Goal: Contribute content: Contribute content

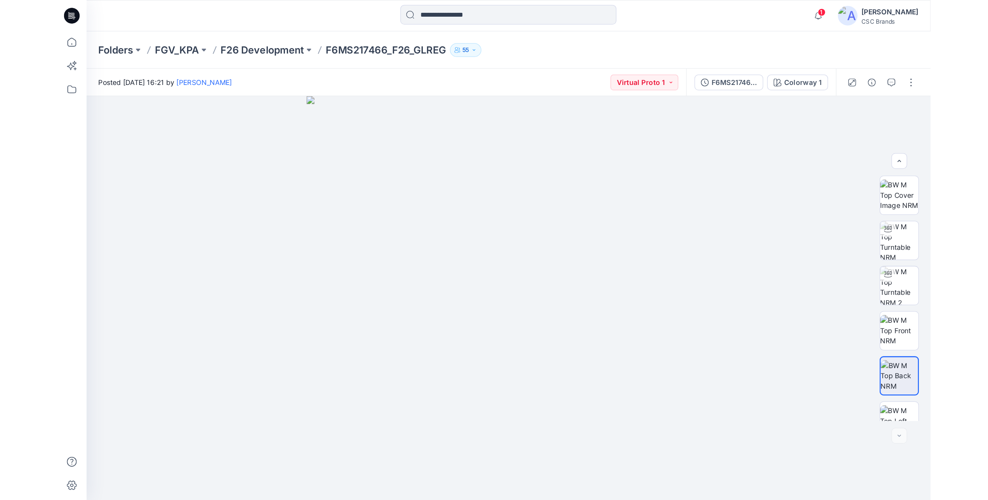
scroll to position [123, 0]
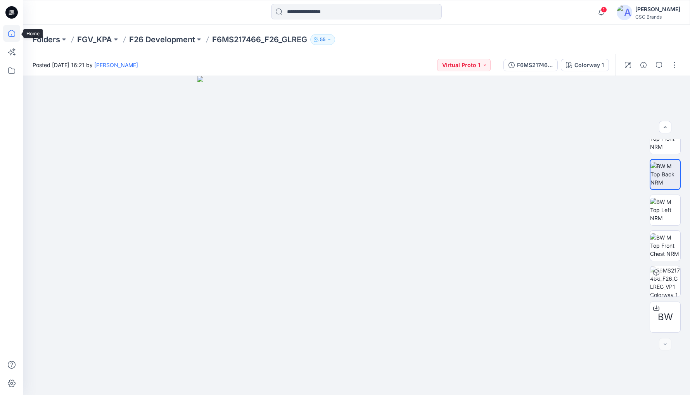
click at [9, 31] on icon at bounding box center [11, 33] width 17 height 17
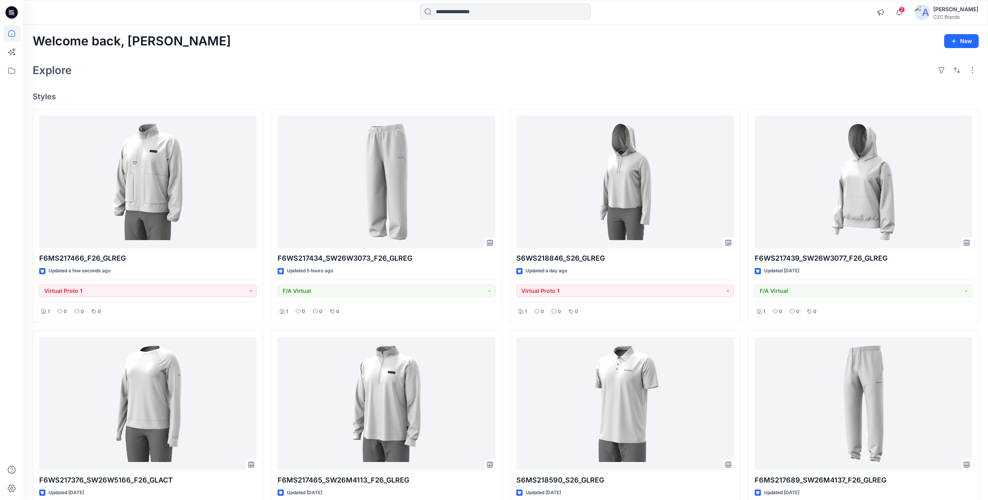
click at [278, 49] on div "Welcome back, Mijan New Explore Styles F6MS217466_F26_GLREG Updated a few secon…" at bounding box center [505, 414] width 964 height 779
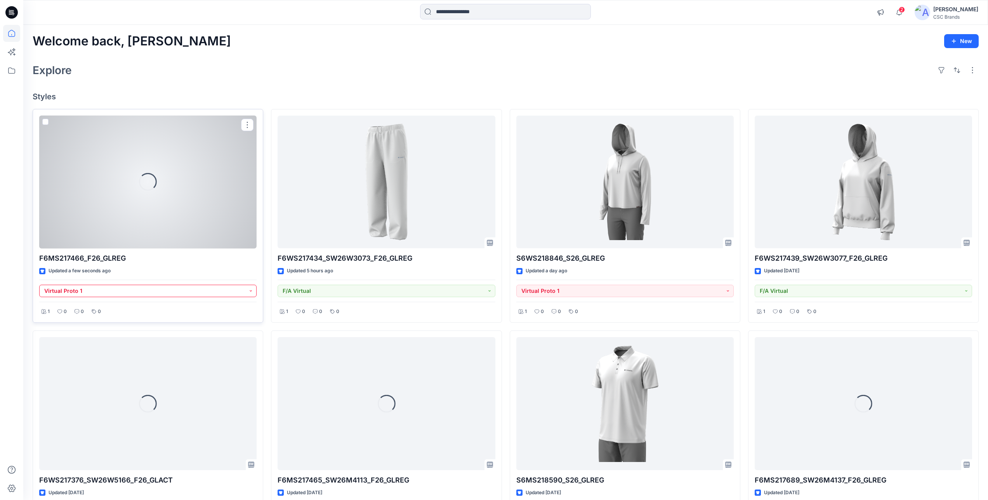
click at [184, 295] on button "Virtual Proto 1" at bounding box center [147, 291] width 217 height 12
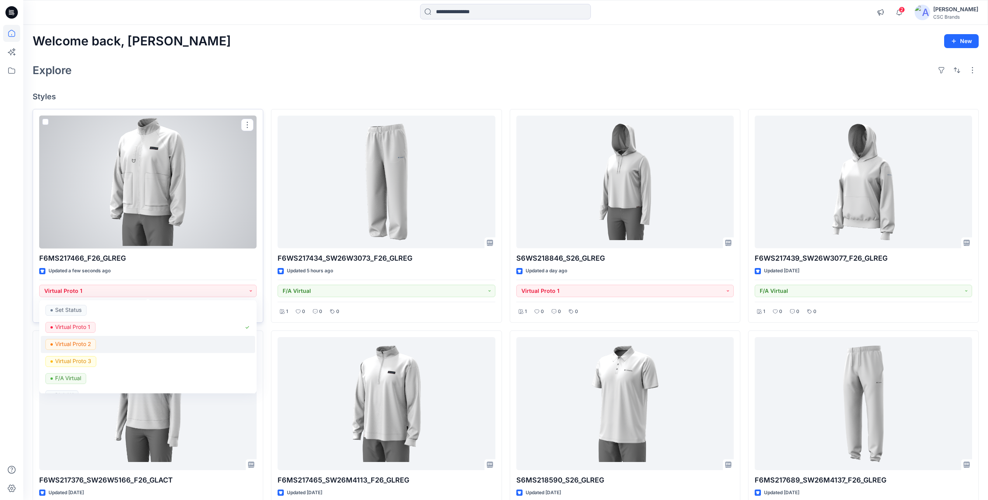
click at [95, 345] on span "Virtual Proto 2" at bounding box center [70, 344] width 50 height 11
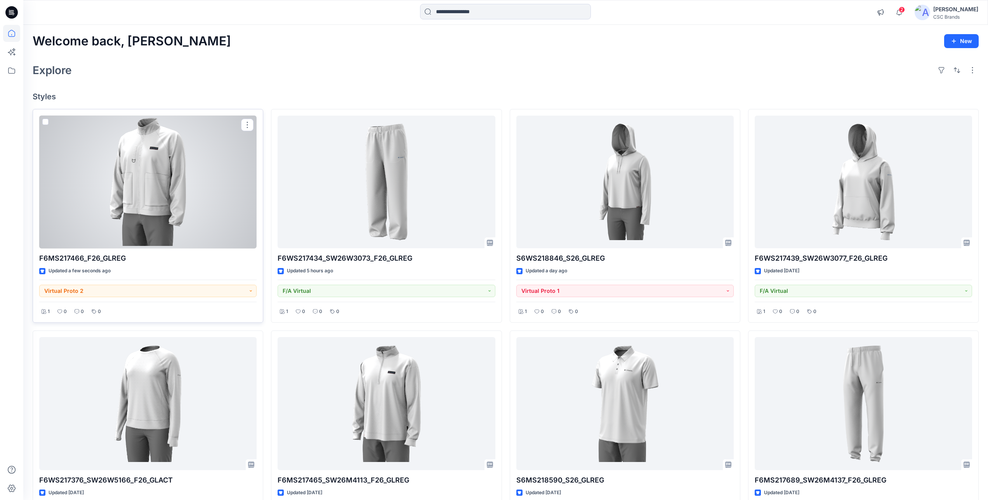
click at [164, 210] on div at bounding box center [147, 182] width 217 height 133
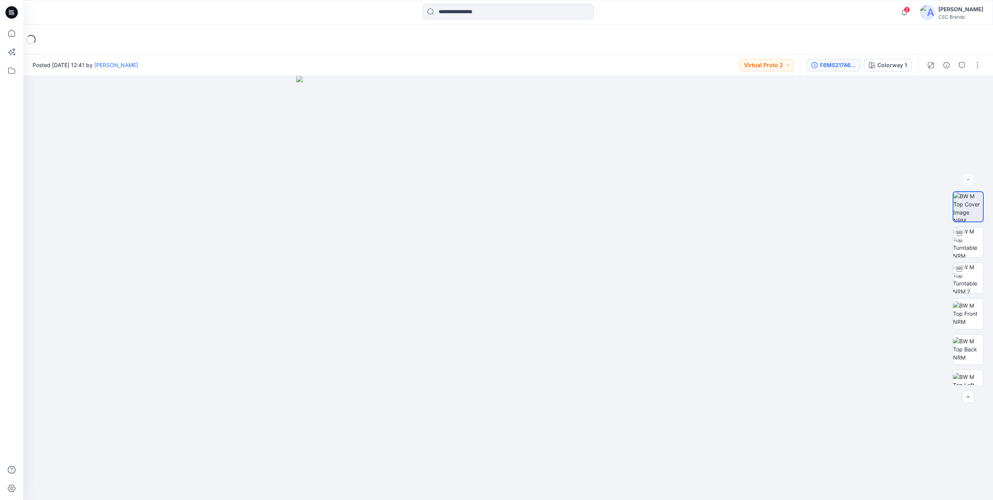
click at [832, 70] on button "F6MS217466_F26_GLREG_VP2" at bounding box center [834, 65] width 54 height 12
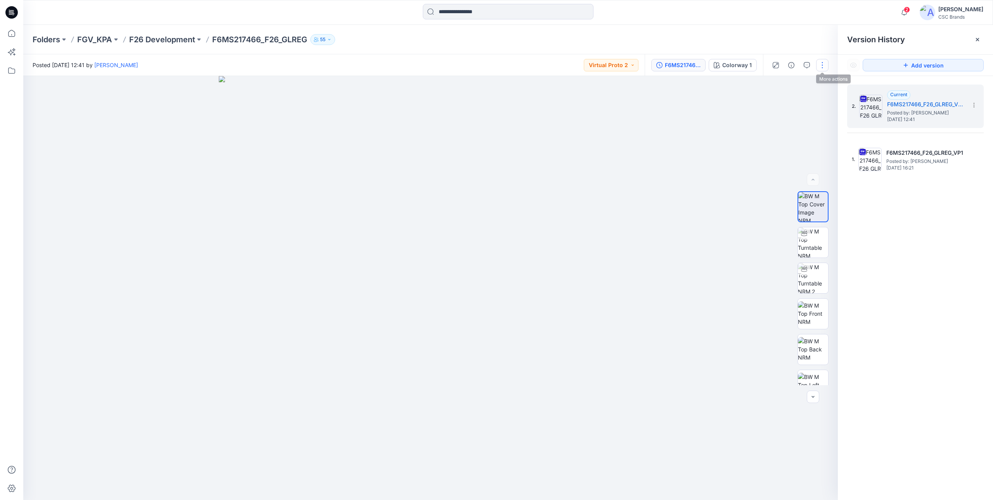
click at [821, 63] on button "button" at bounding box center [822, 65] width 12 height 12
click at [782, 106] on button "Edit" at bounding box center [789, 105] width 71 height 14
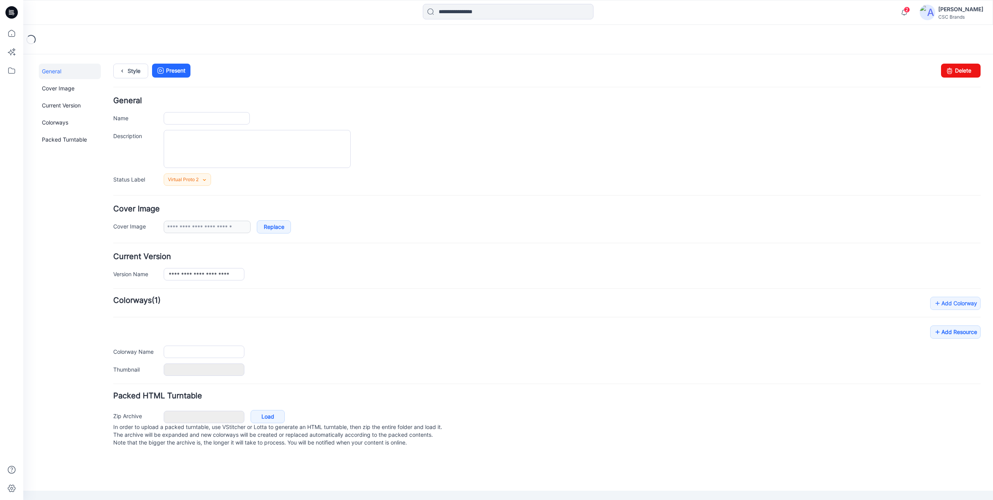
type input "**********"
type textarea "**********"
type input "**********"
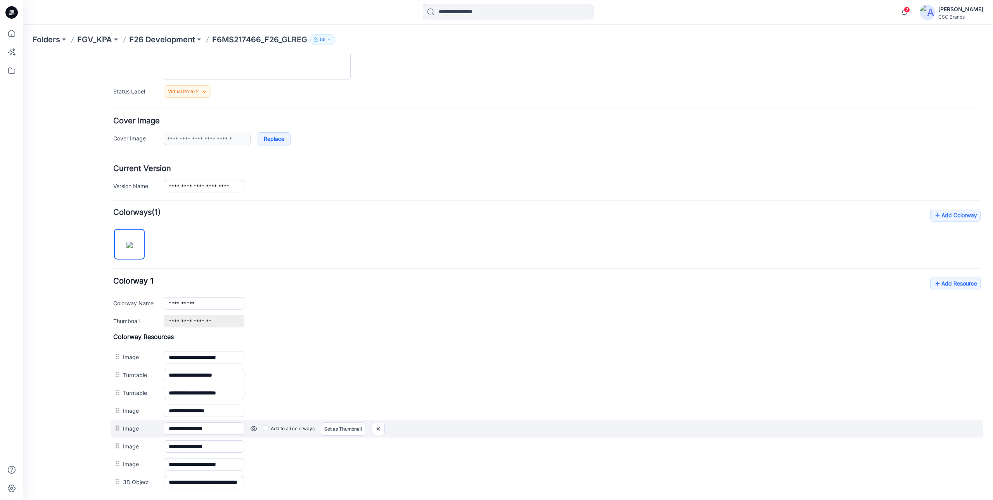
scroll to position [168, 0]
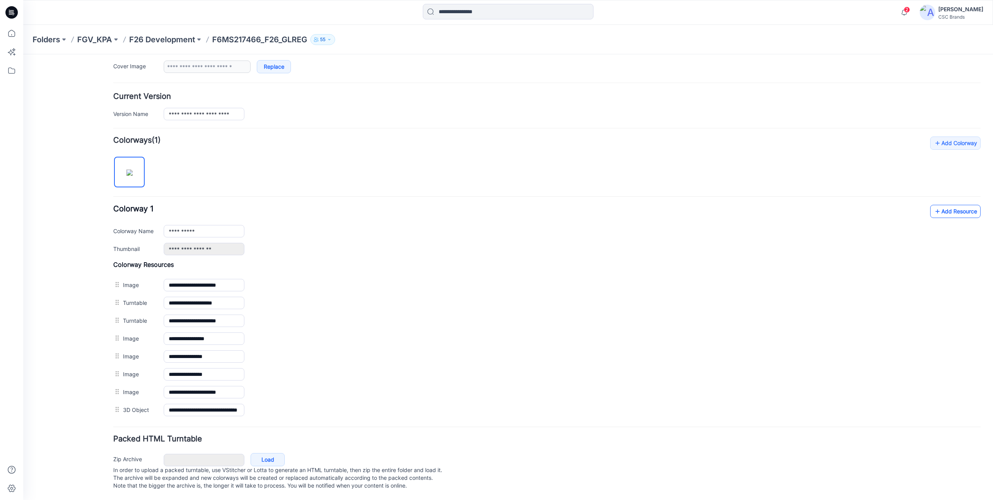
click at [953, 206] on link "Add Resource" at bounding box center [955, 211] width 50 height 13
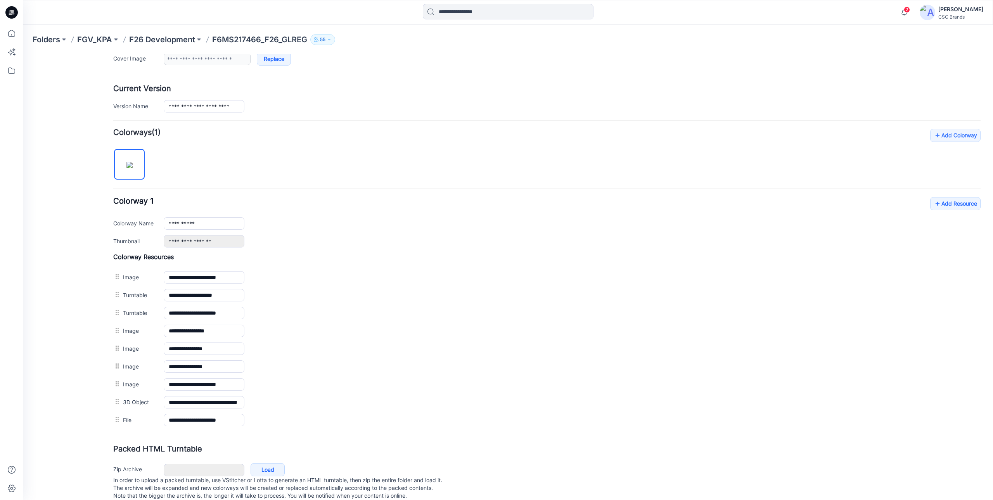
click at [70, 357] on div "General Cover Image Current Version Colorways Packed Turntable" at bounding box center [70, 203] width 62 height 615
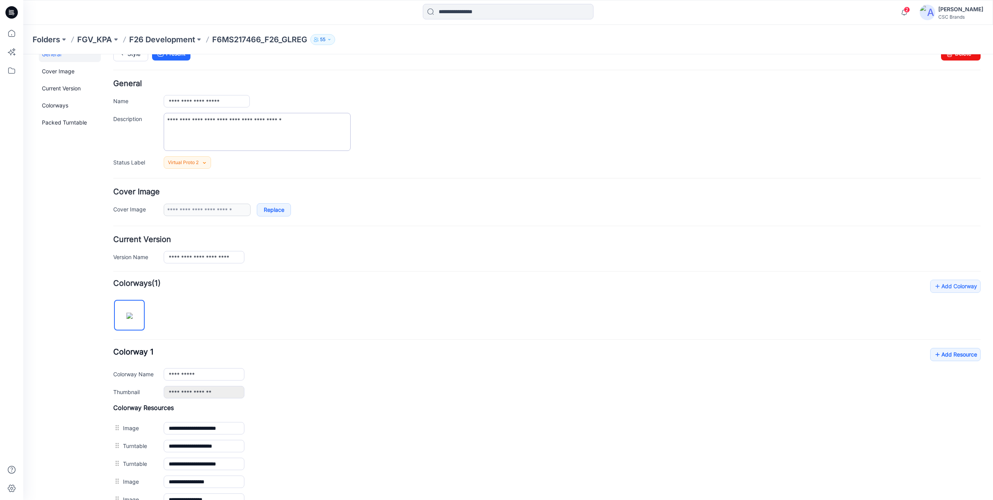
scroll to position [0, 0]
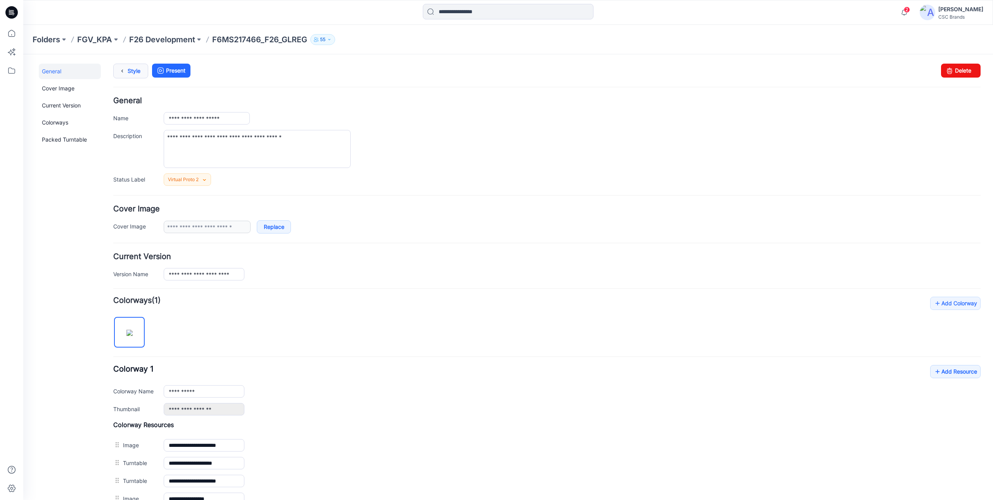
click at [132, 69] on link "Style" at bounding box center [130, 71] width 35 height 15
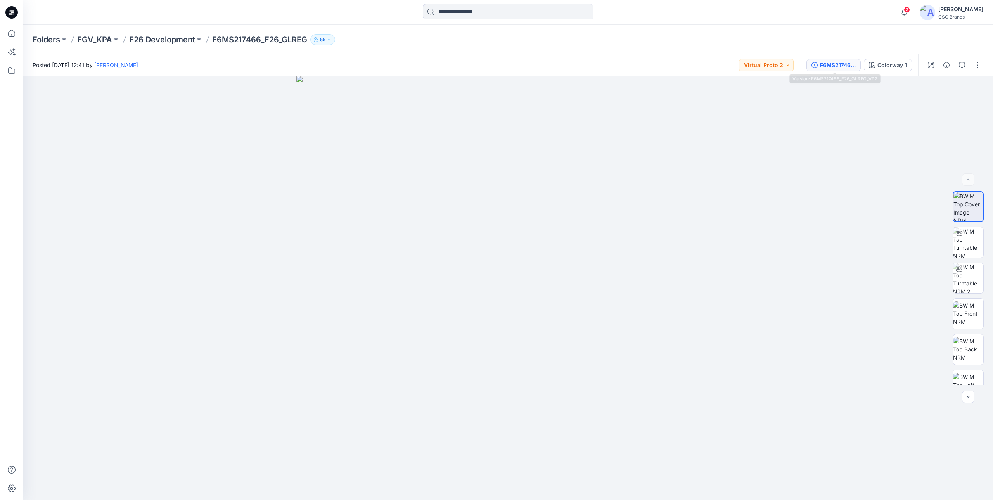
click at [824, 66] on div "F6MS217466_F26_GLREG_VP2" at bounding box center [838, 65] width 36 height 9
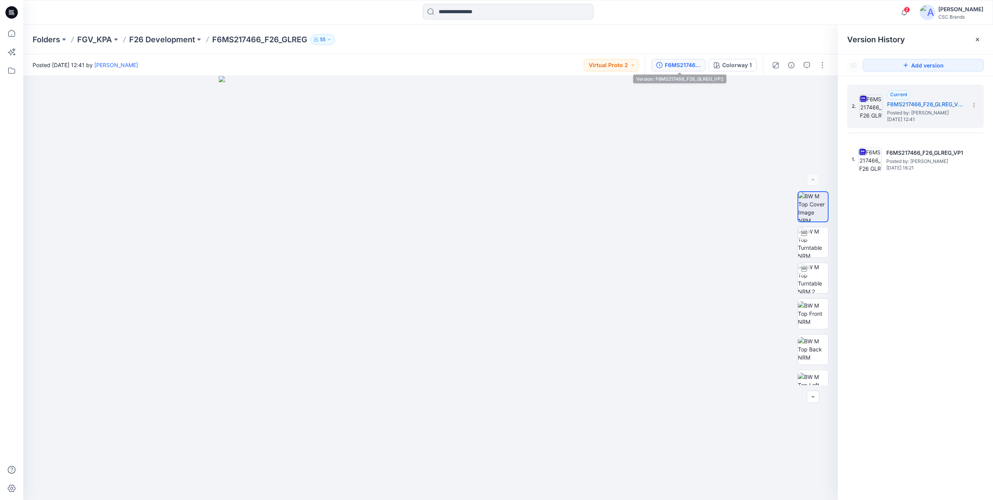
click at [682, 60] on button "F6MS217466_F26_GLREG_VP2" at bounding box center [679, 65] width 54 height 12
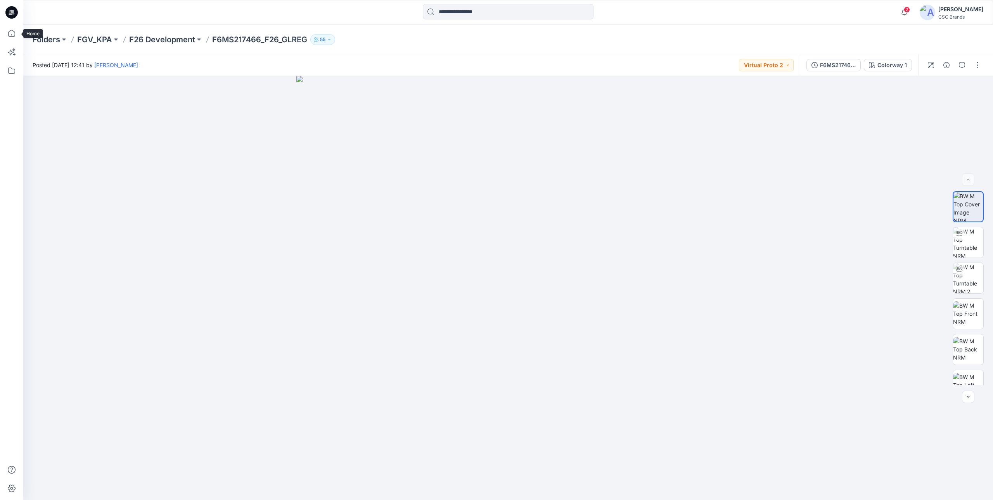
drag, startPoint x: 15, startPoint y: 30, endPoint x: 20, endPoint y: 33, distance: 5.9
click at [15, 30] on icon at bounding box center [11, 33] width 17 height 17
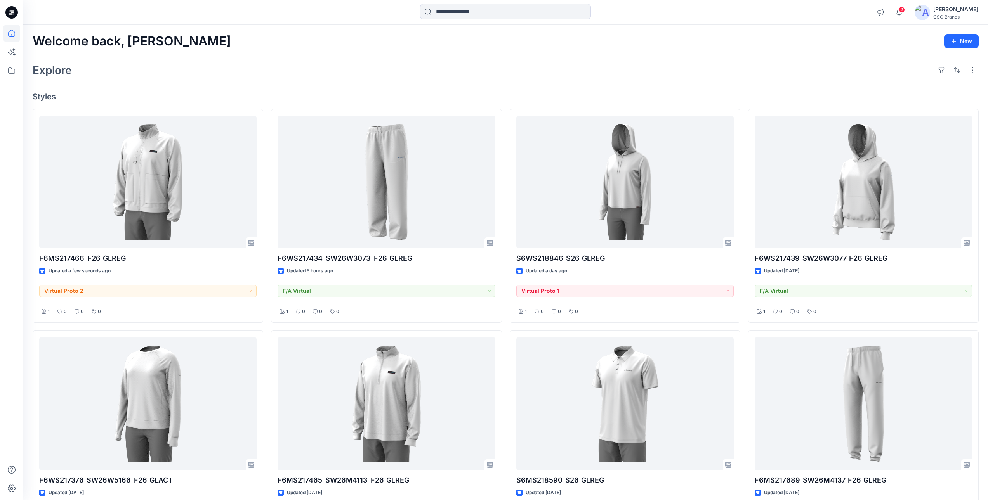
click at [640, 46] on div "Welcome back, Mijan New" at bounding box center [506, 41] width 946 height 14
click at [904, 10] on span "2" at bounding box center [901, 10] width 6 height 6
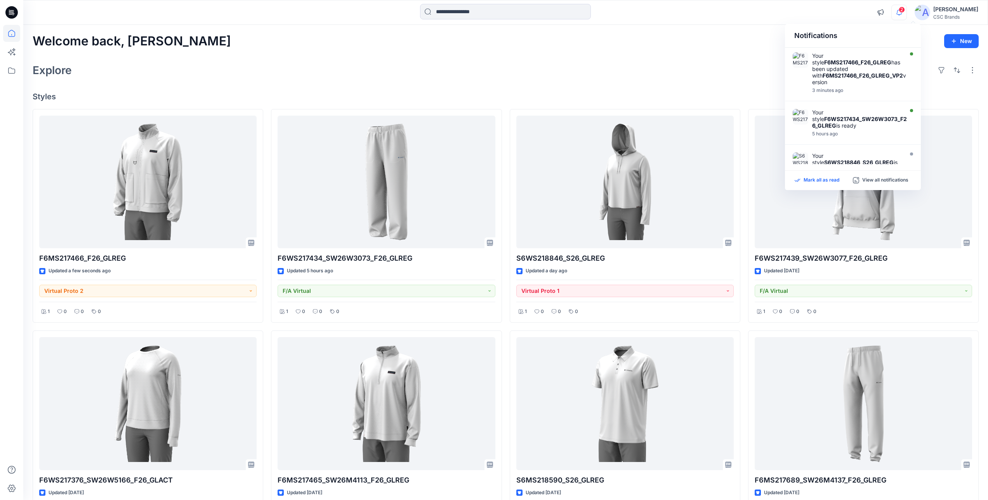
drag, startPoint x: 820, startPoint y: 179, endPoint x: 852, endPoint y: 133, distance: 55.5
click at [820, 179] on p "Mark all as read" at bounding box center [821, 180] width 36 height 7
click at [906, 9] on icon "button" at bounding box center [898, 13] width 15 height 16
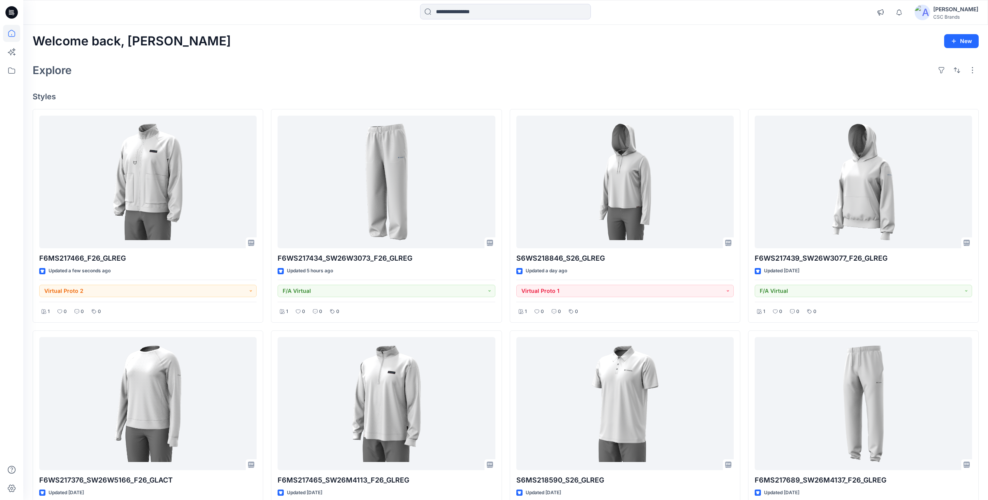
drag, startPoint x: 246, startPoint y: 45, endPoint x: 135, endPoint y: 4, distance: 118.4
click at [243, 45] on div "Welcome back, Mijan New" at bounding box center [506, 41] width 946 height 14
